Goal: Task Accomplishment & Management: Manage account settings

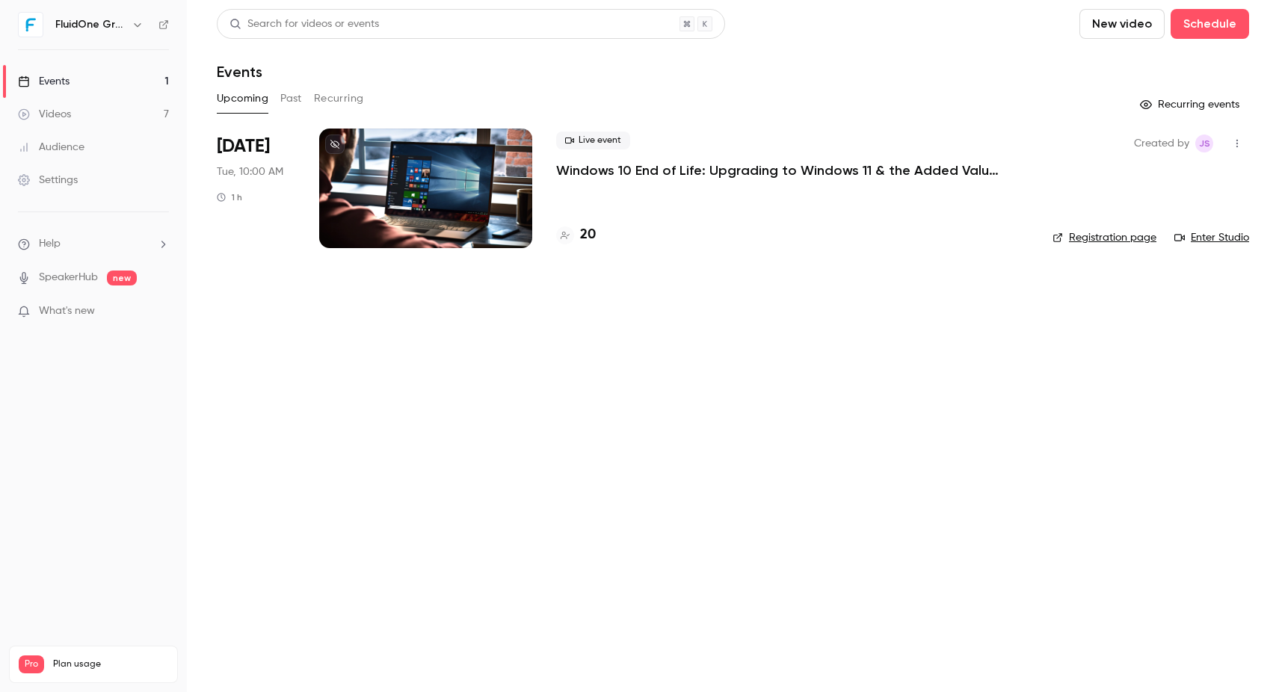
click at [992, 240] on link "Enter Studio" at bounding box center [1212, 237] width 75 height 15
click at [159, 119] on link "Videos 7" at bounding box center [93, 114] width 187 height 33
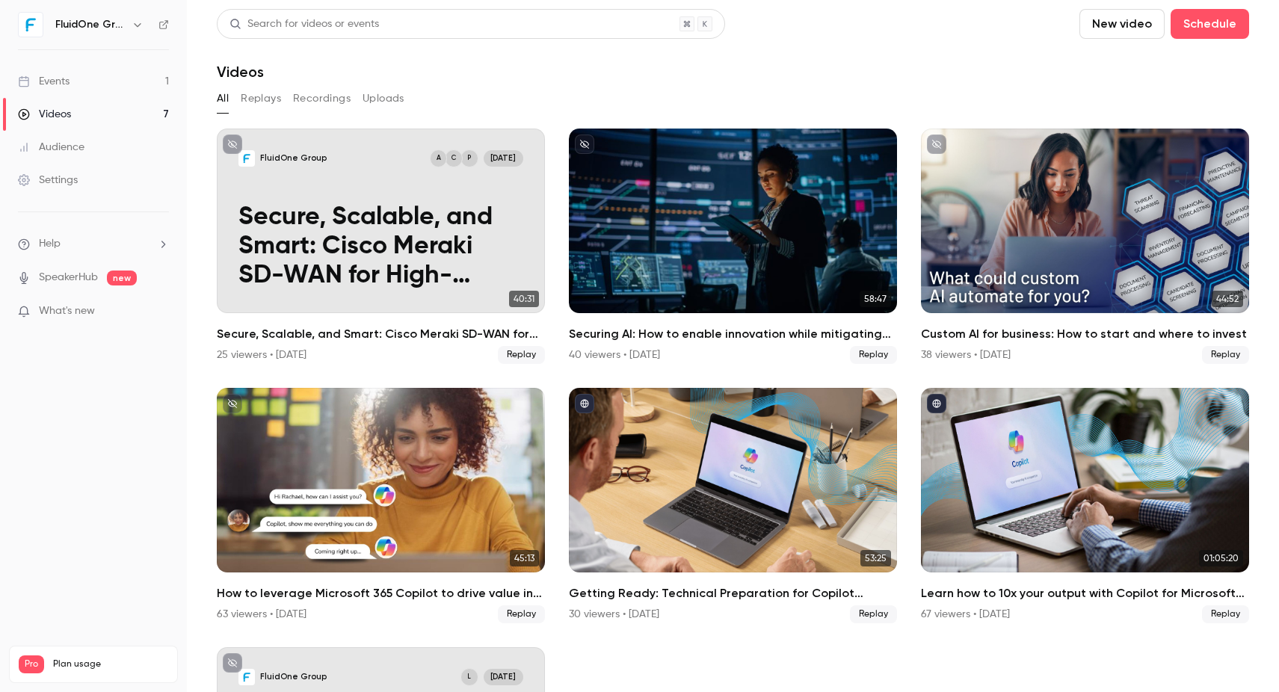
click at [166, 79] on link "Events 1" at bounding box center [93, 81] width 187 height 33
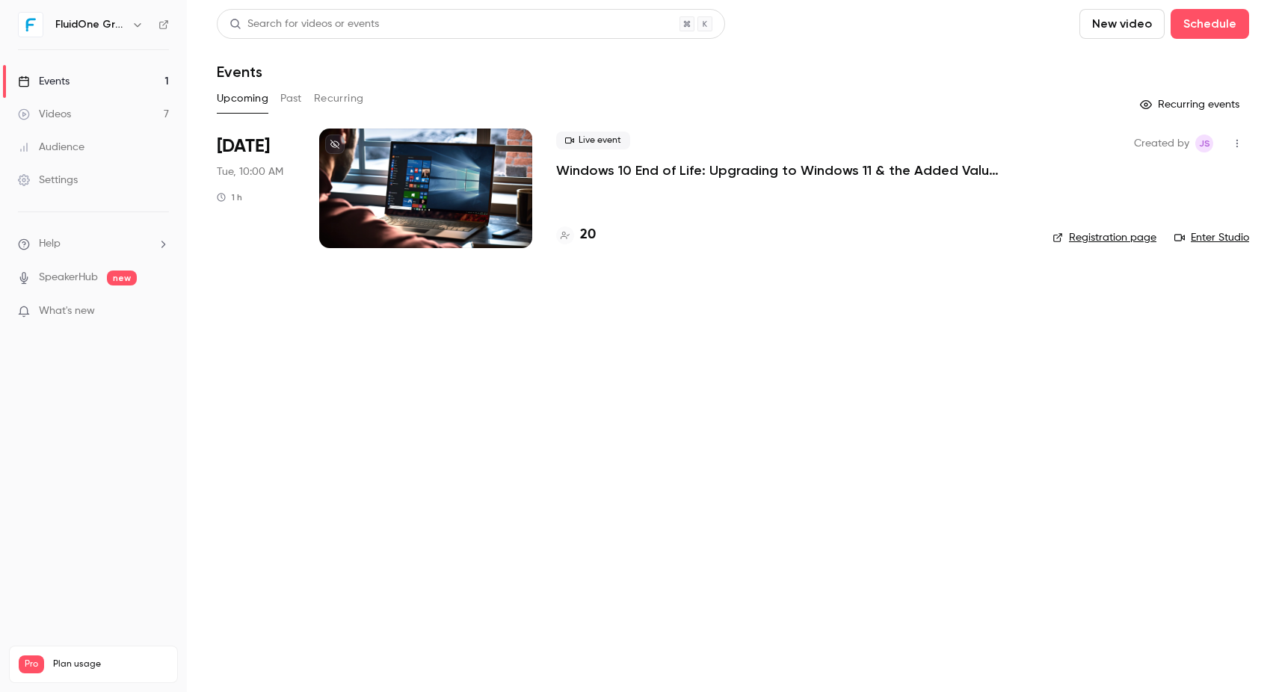
click at [640, 171] on p "Windows 10 End of Life: Upgrading to Windows 11 & the Added Value of Business P…" at bounding box center [780, 171] width 449 height 18
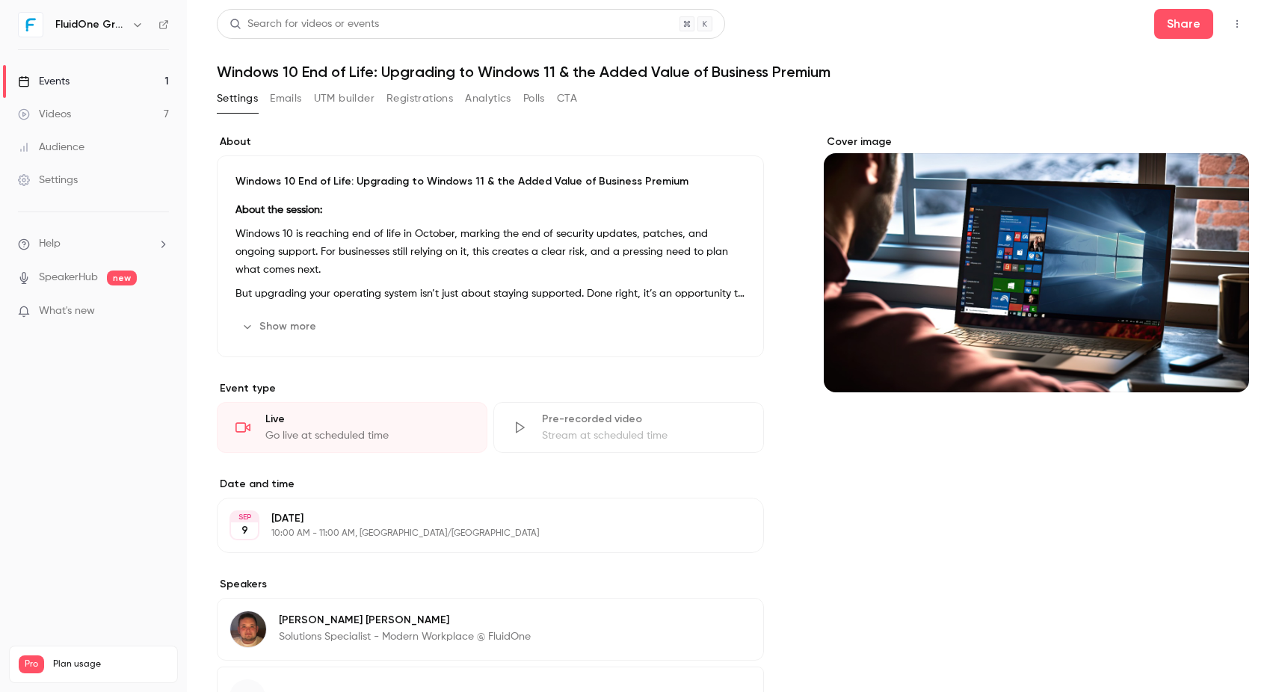
scroll to position [75, 0]
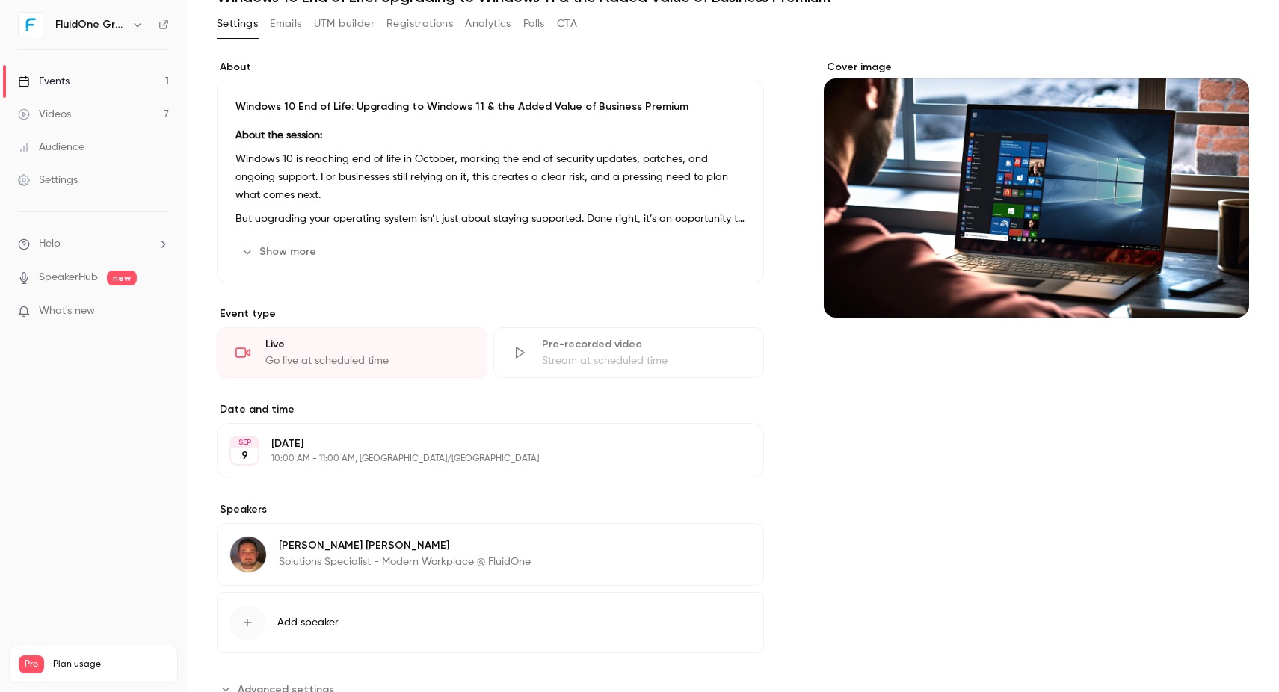
click at [723, 547] on button "Edit" at bounding box center [724, 548] width 55 height 24
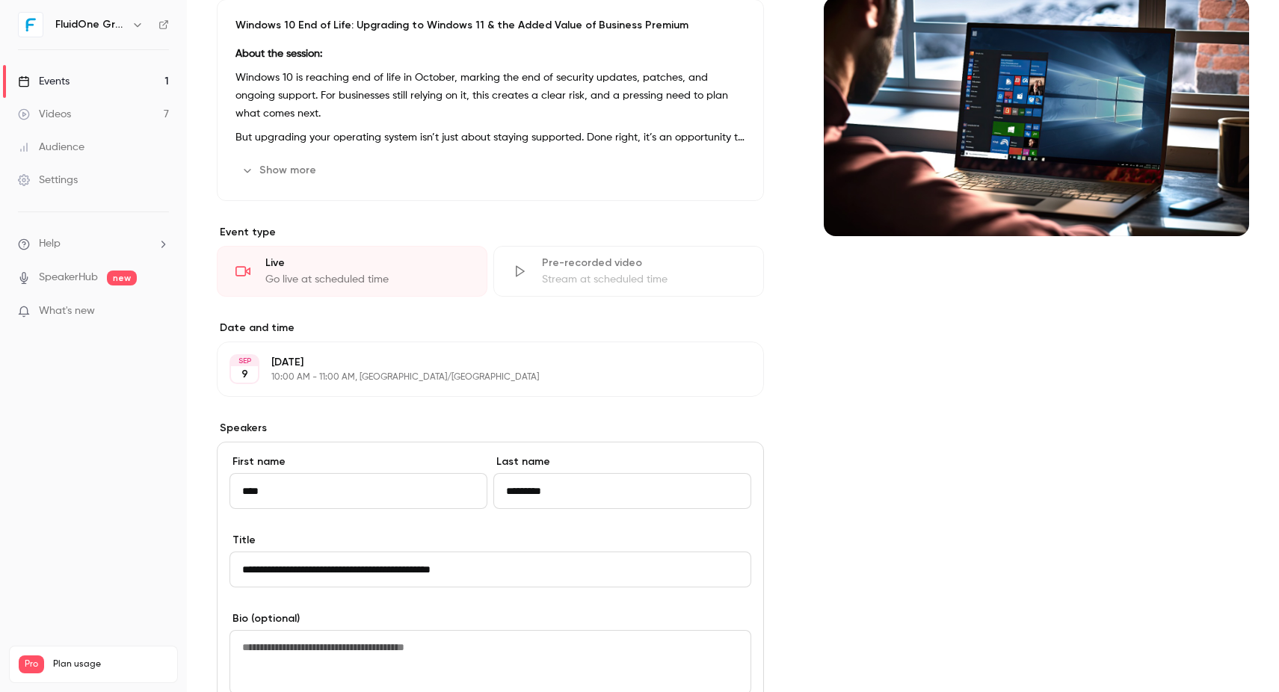
scroll to position [224, 0]
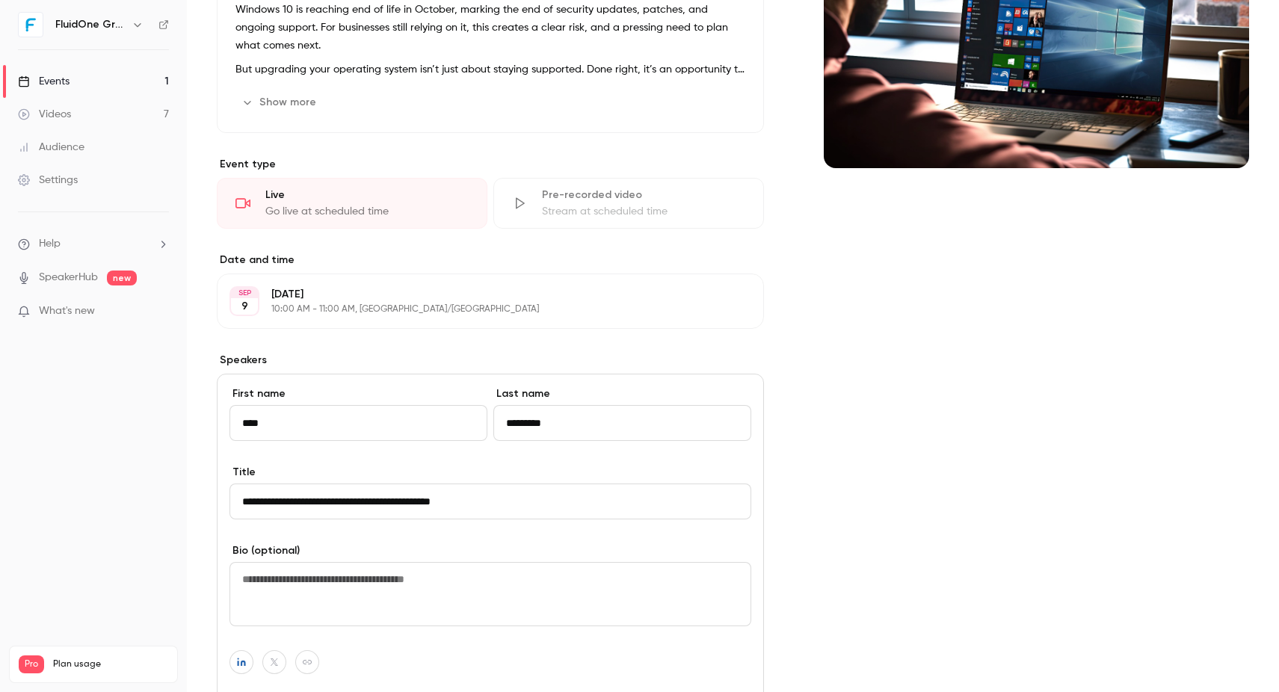
drag, startPoint x: 333, startPoint y: 503, endPoint x: 288, endPoint y: 507, distance: 45.8
click at [288, 507] on input "**********" at bounding box center [491, 502] width 522 height 36
drag, startPoint x: 444, startPoint y: 502, endPoint x: 351, endPoint y: 501, distance: 92.7
click at [351, 501] on input "**********" at bounding box center [491, 502] width 522 height 36
type input "**********"
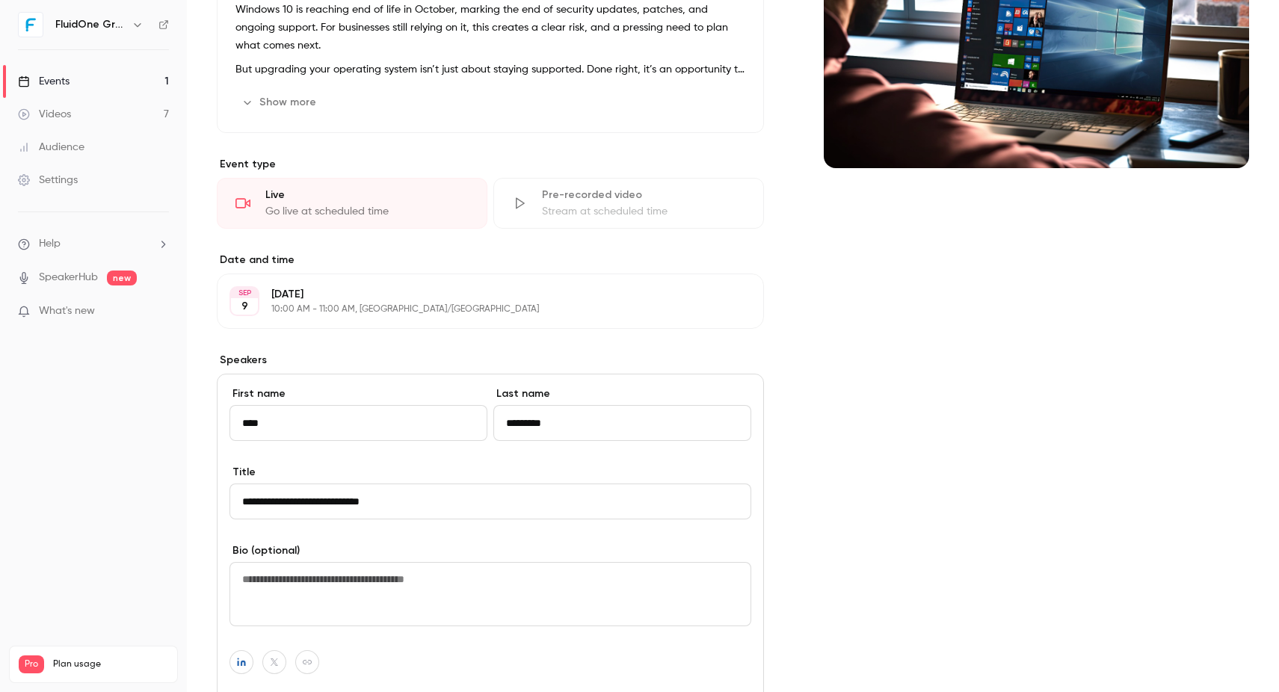
click at [765, 492] on div "About Windows 10 End of Life: Upgrading to Windows 11 & the Added Value of Busi…" at bounding box center [733, 416] width 1033 height 1012
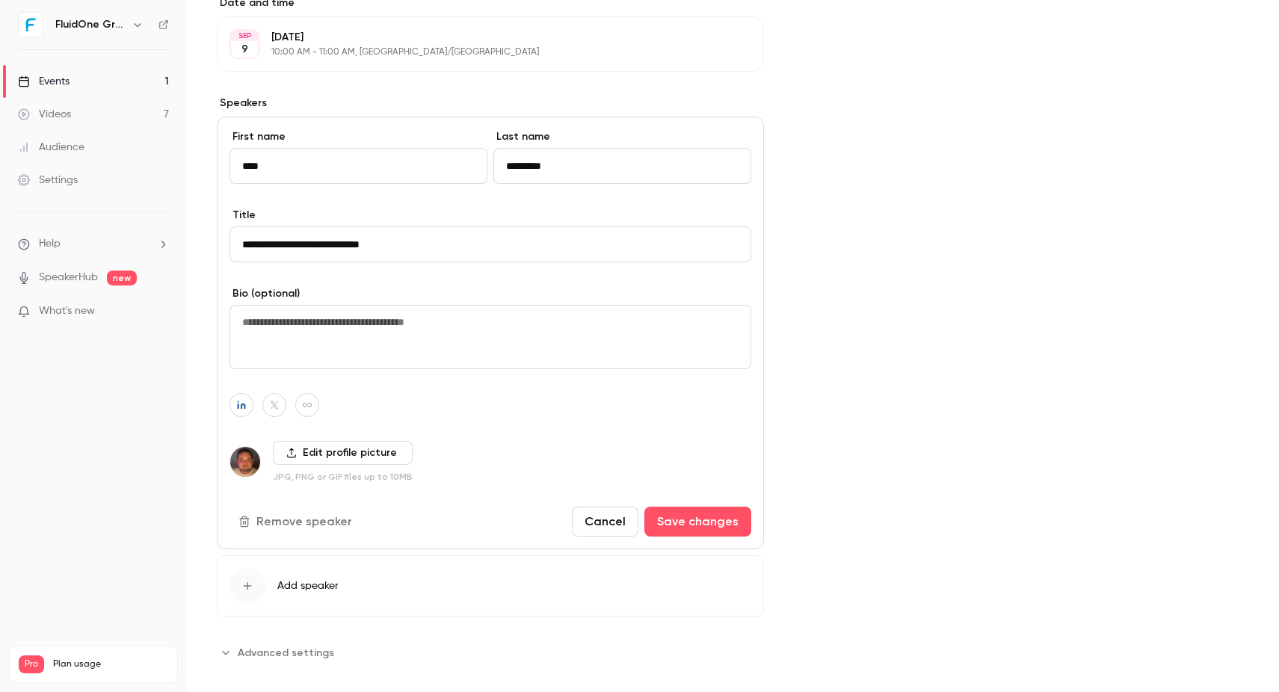
scroll to position [499, 0]
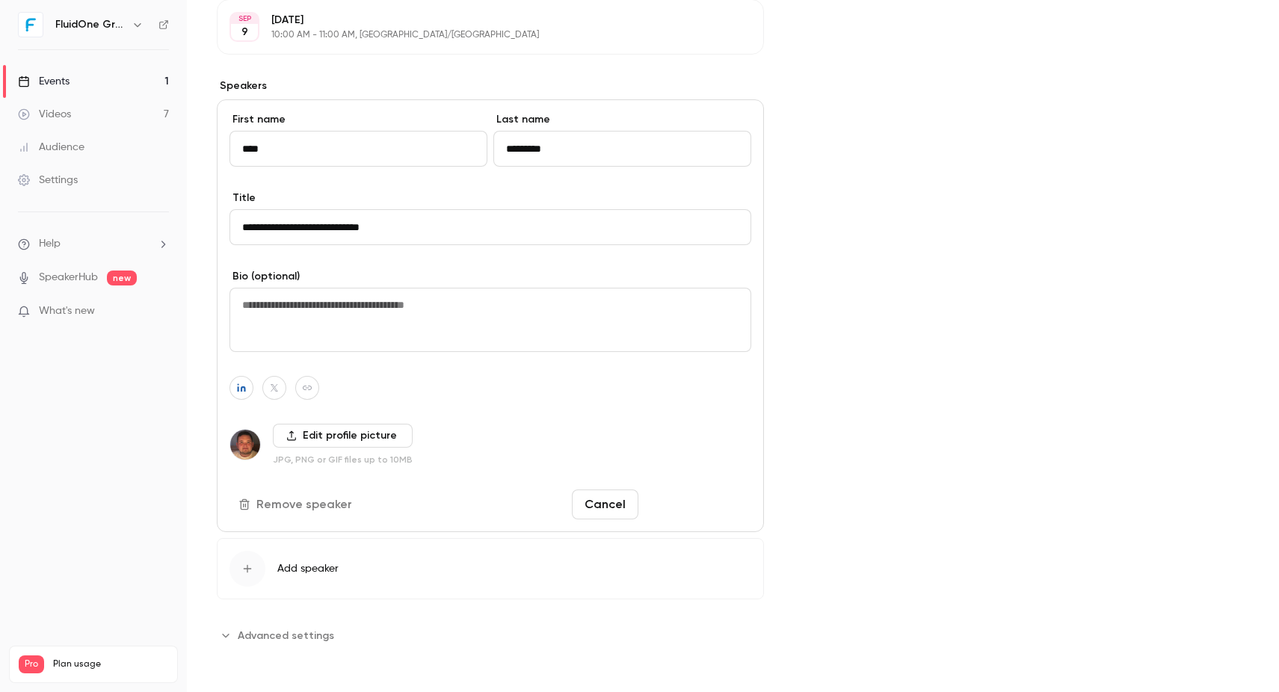
click at [690, 502] on button "Save changes" at bounding box center [698, 505] width 107 height 30
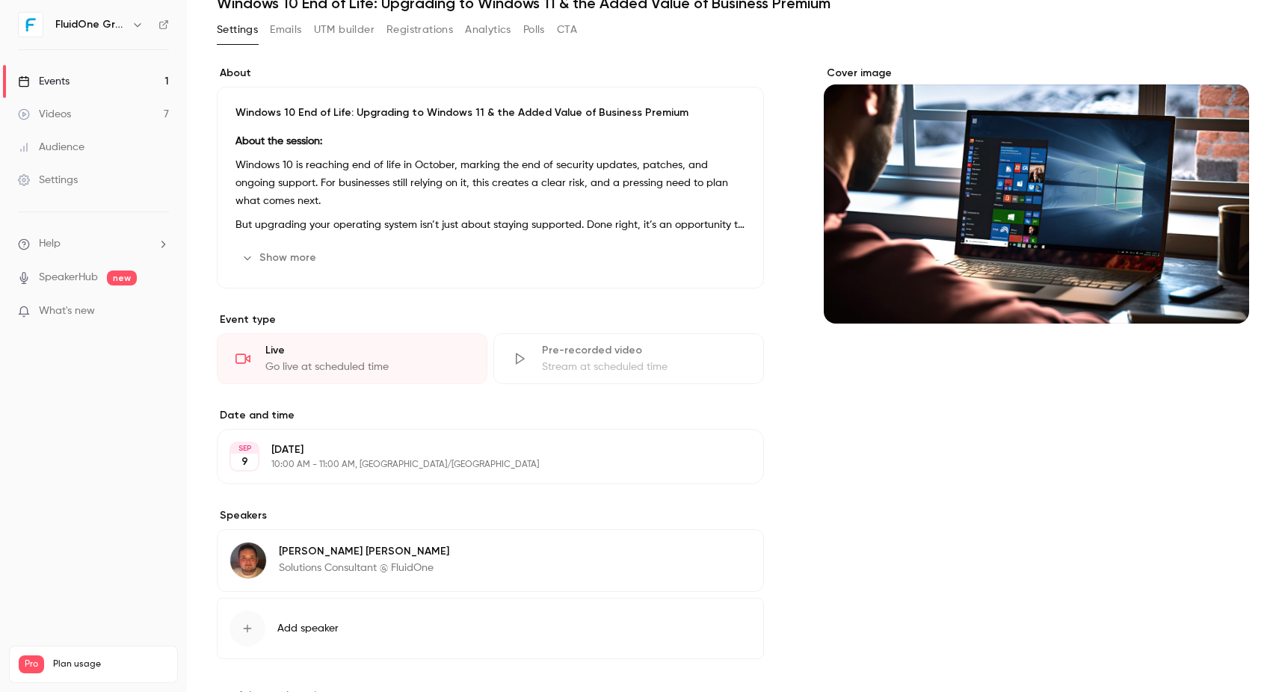
scroll to position [0, 0]
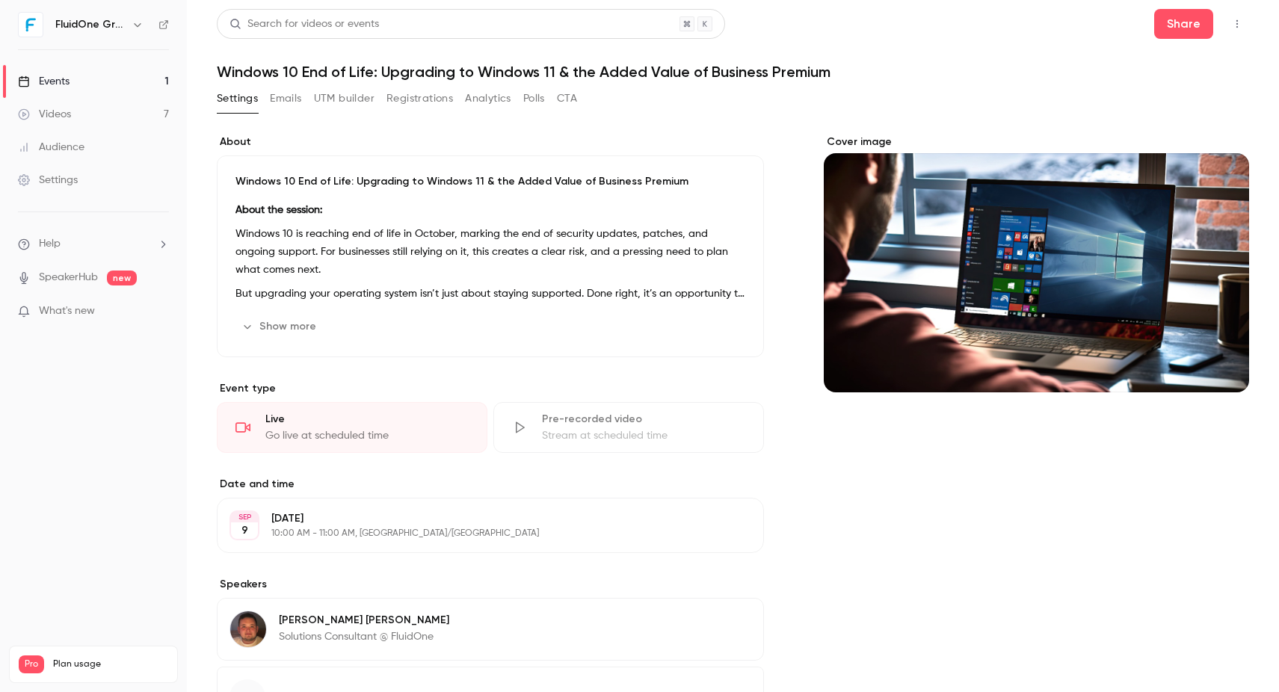
click at [286, 325] on button "Show more" at bounding box center [281, 327] width 90 height 24
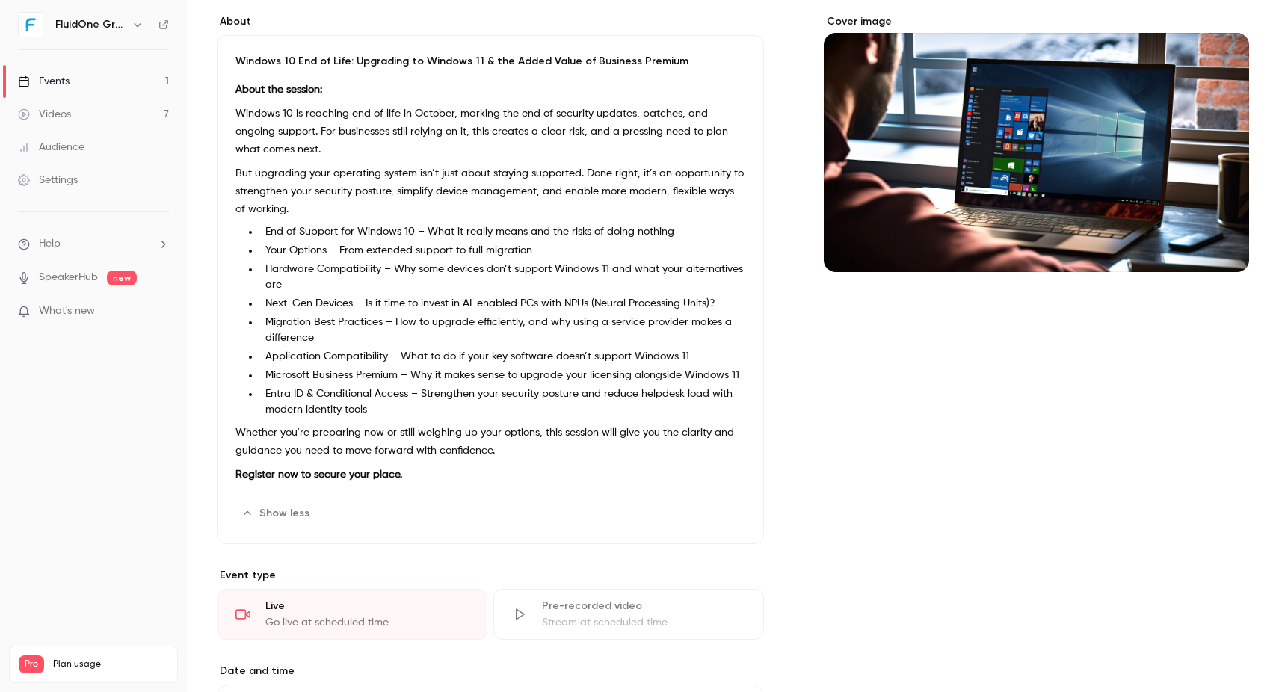
scroll to position [150, 0]
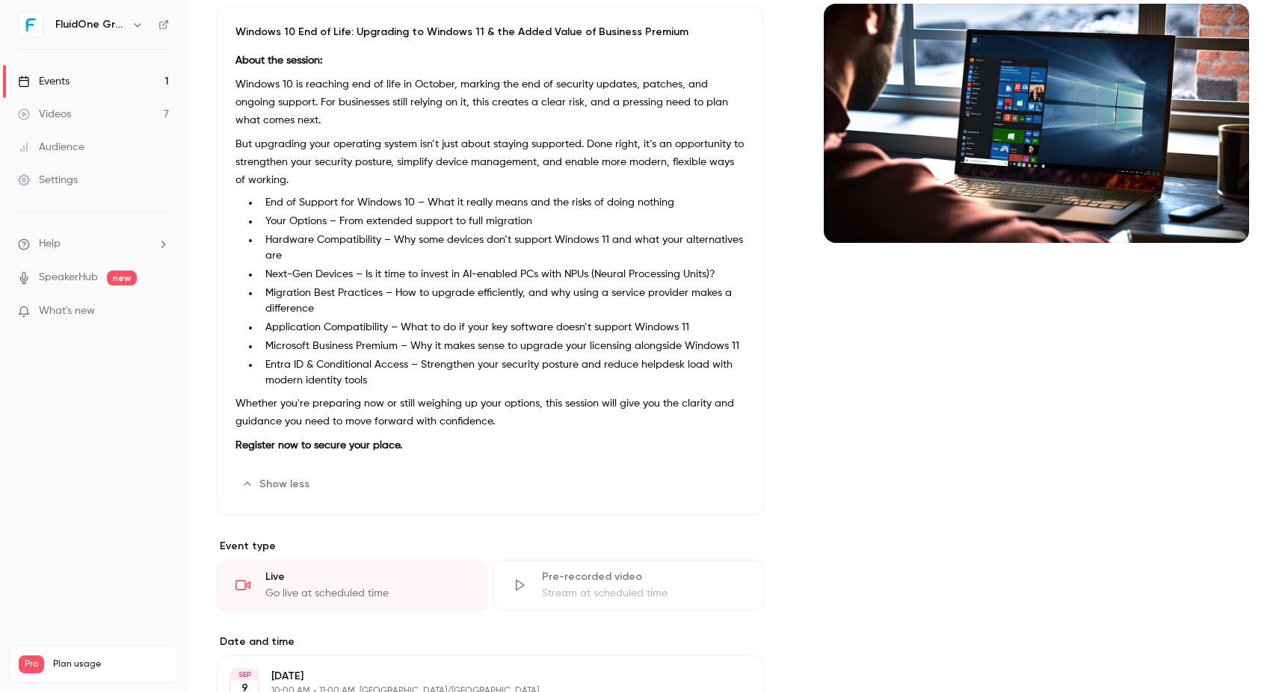
click at [46, 86] on div "Events" at bounding box center [44, 81] width 52 height 15
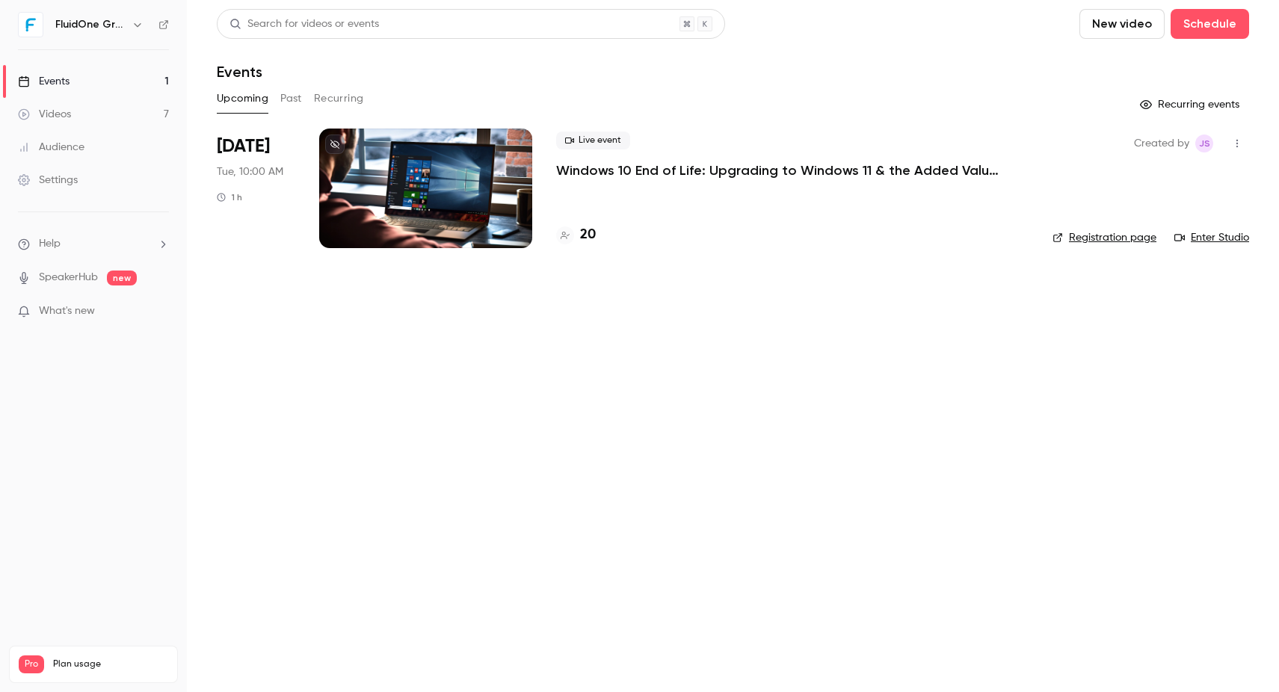
click at [586, 233] on h4 "20" at bounding box center [588, 235] width 16 height 20
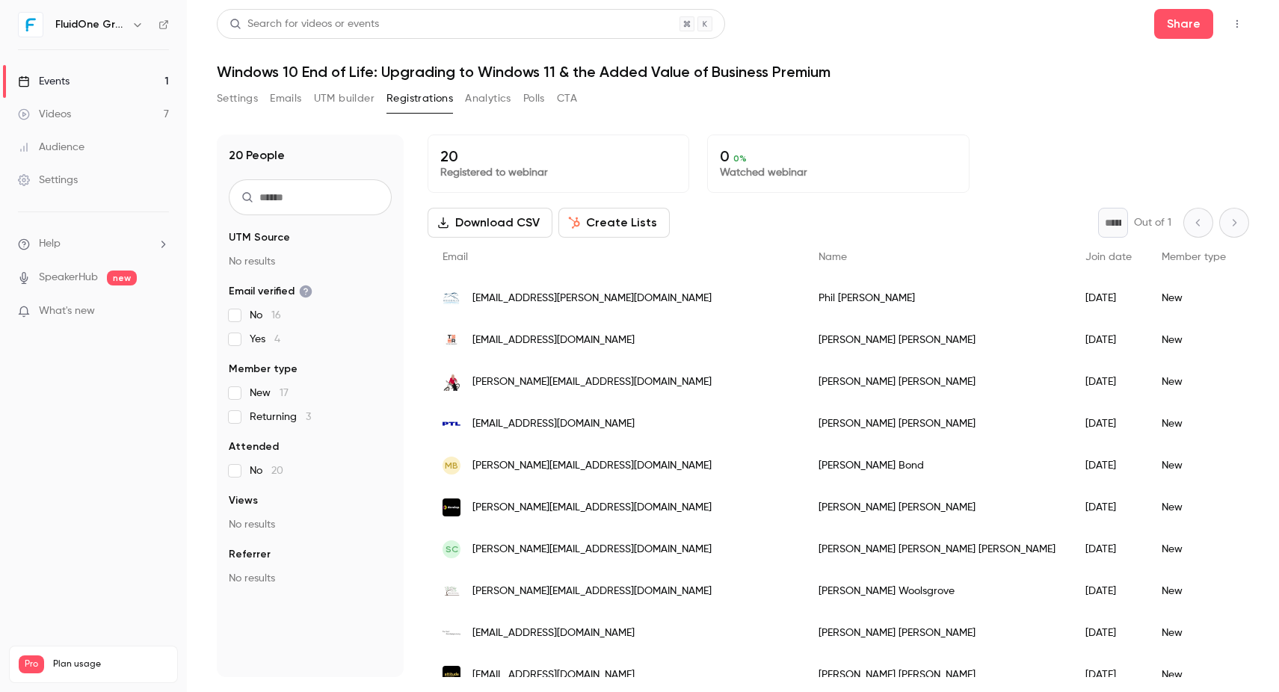
click at [76, 87] on link "Events 1" at bounding box center [93, 81] width 187 height 33
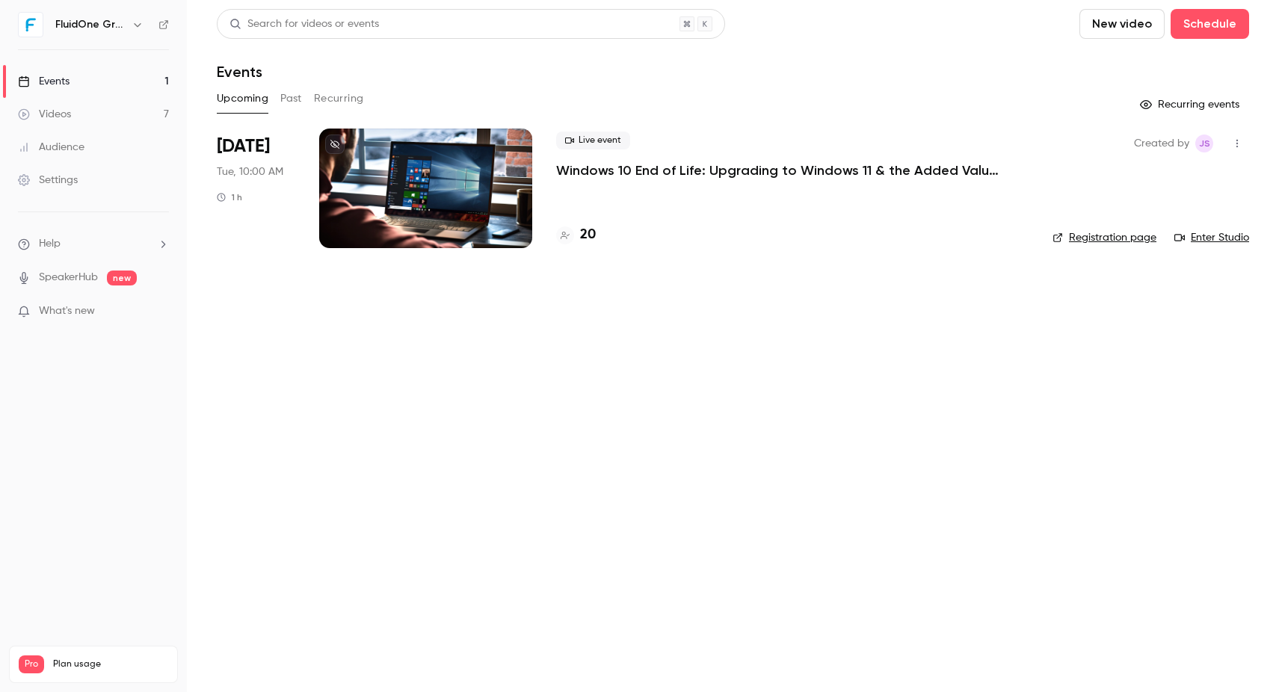
click at [92, 274] on link "SpeakerHub" at bounding box center [68, 278] width 59 height 16
click at [734, 170] on p "Windows 10 End of Life: Upgrading to Windows 11 & the Added Value of Business P…" at bounding box center [780, 171] width 449 height 18
click at [133, 24] on icon "button" at bounding box center [138, 25] width 12 height 12
click at [1082, 69] on div at bounding box center [639, 346] width 1279 height 692
click at [1234, 237] on link "Enter Studio" at bounding box center [1212, 237] width 75 height 15
